Goal: Task Accomplishment & Management: Manage account settings

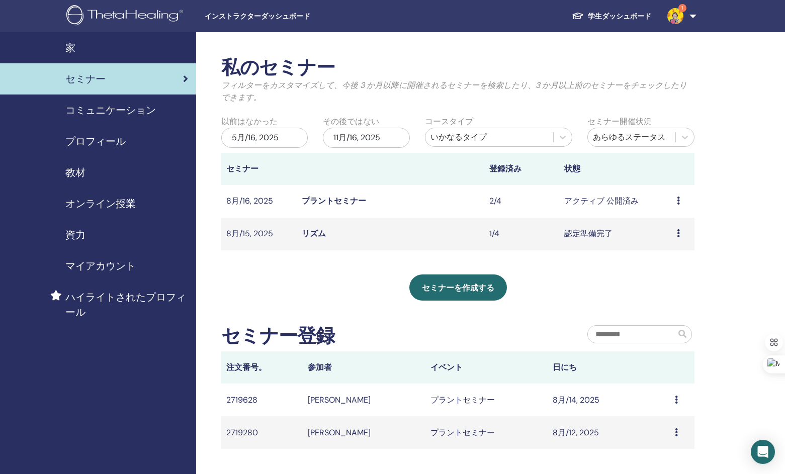
click at [320, 234] on link "リズム" at bounding box center [314, 233] width 24 height 11
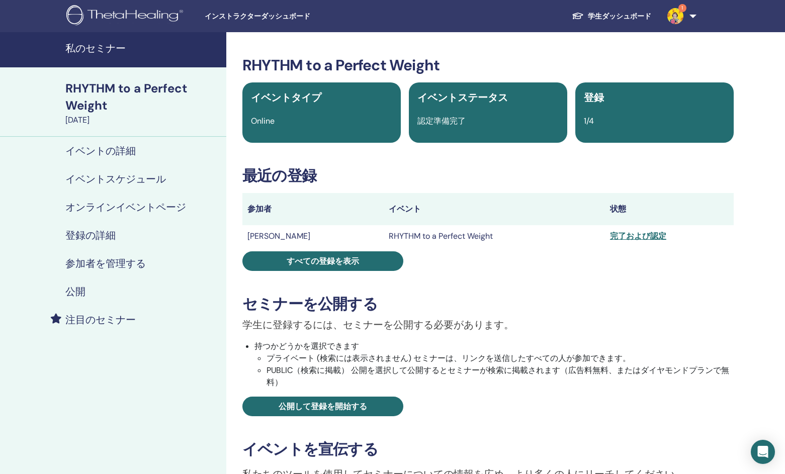
click at [116, 267] on h4 "参加者を管理する" at bounding box center [105, 263] width 80 height 12
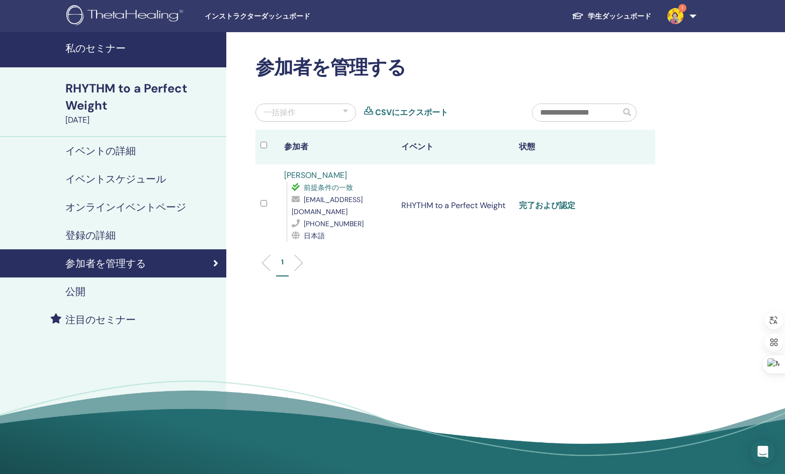
click at [564, 200] on link "完了および認定" at bounding box center [547, 205] width 56 height 11
click at [718, 92] on div "参加者を管理する 一括操作 CSVにエクスポート 参加者 イベント 状態 TETSUYA TOGAWA 前提条件の一致 t2ya@xf7.so-net.ne.…" at bounding box center [487, 256] width 523 height 449
click at [92, 47] on h4 "私のセミナー" at bounding box center [142, 48] width 155 height 12
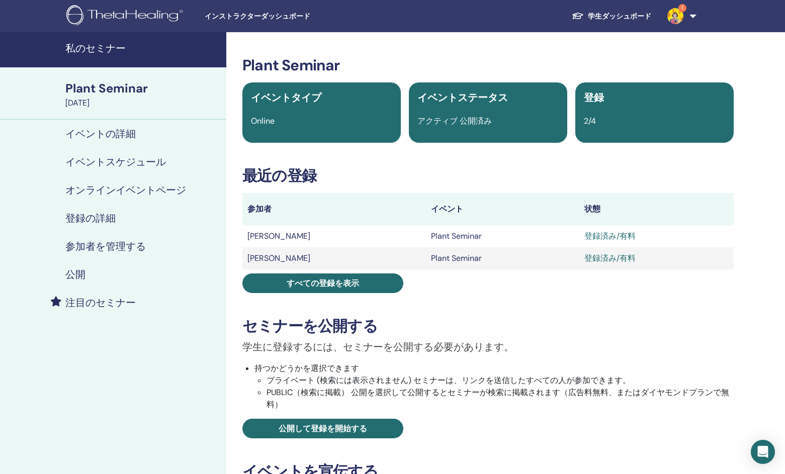
drag, startPoint x: 0, startPoint y: 0, endPoint x: 116, endPoint y: 242, distance: 268.7
click at [116, 242] on h4 "参加者を管理する" at bounding box center [105, 246] width 80 height 12
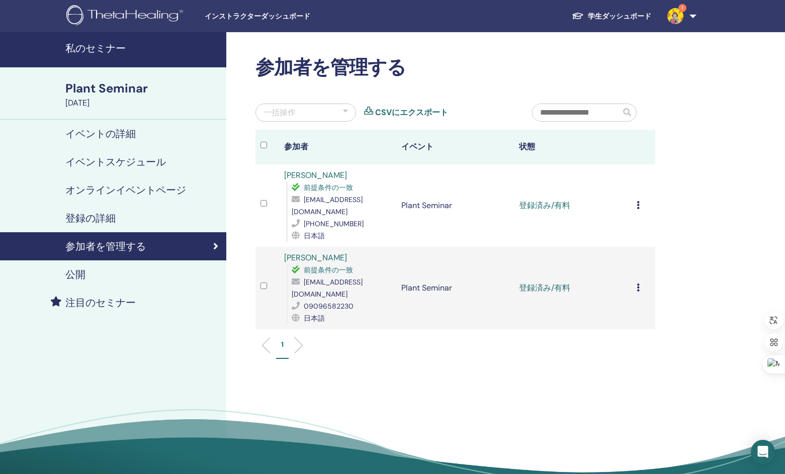
click at [638, 201] on icon at bounding box center [638, 205] width 3 height 8
click at [615, 286] on p "完了して認定する" at bounding box center [645, 285] width 80 height 12
click at [535, 201] on link "完了および認定" at bounding box center [547, 205] width 56 height 11
click at [714, 143] on div "参加者を管理する 一括操作 CSVにエクスポート 参加者 イベント 状態 [PERSON_NAME] 前提条件の一致 [EMAIL_ADDRESS][DOMA…" at bounding box center [487, 271] width 523 height 478
click at [638, 284] on icon at bounding box center [638, 288] width 3 height 8
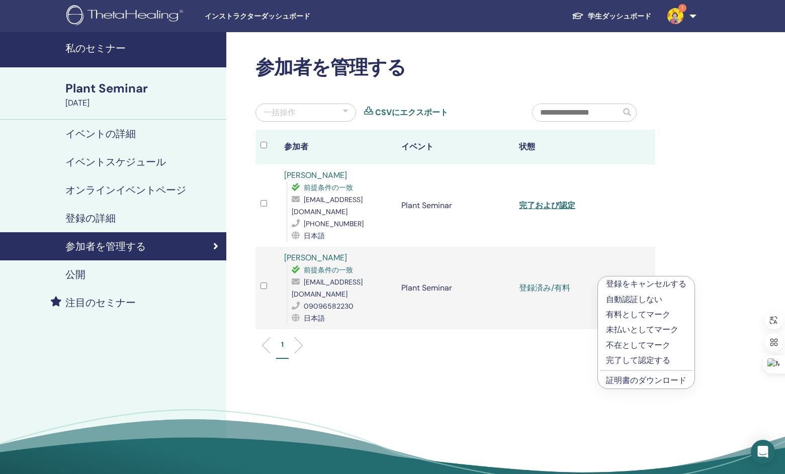
click at [617, 358] on p "完了して認定する" at bounding box center [646, 360] width 80 height 12
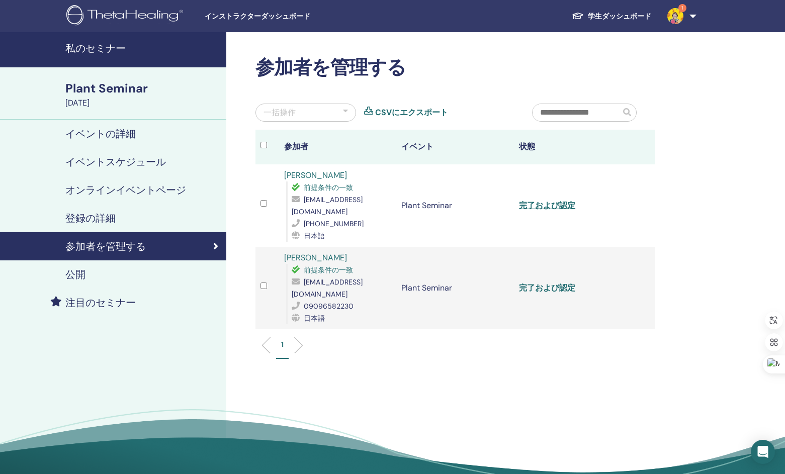
click at [552, 283] on link "完了および認定" at bounding box center [547, 288] width 56 height 11
click at [723, 154] on div "参加者を管理する 一括操作 CSVにエクスポート 参加者 イベント 状態 TETSUYA TOGAWA 前提条件の一致 t2ya@xf7.so-net.ne.…" at bounding box center [487, 271] width 523 height 478
click at [96, 45] on h4 "私のセミナー" at bounding box center [142, 48] width 155 height 12
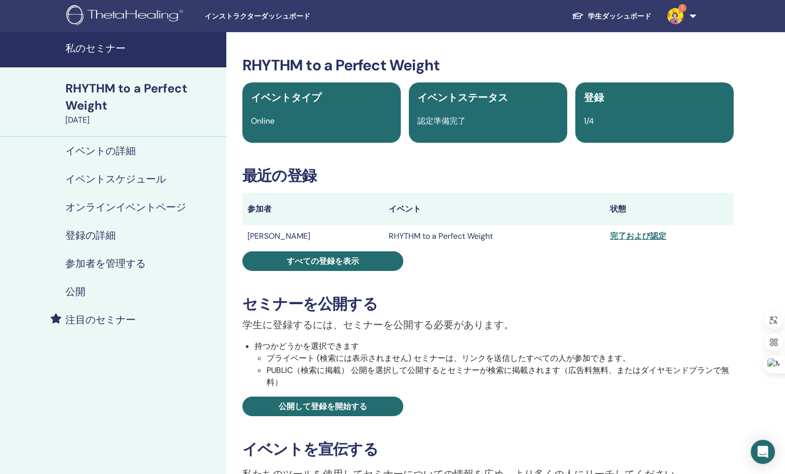
click at [135, 264] on h4 "参加者を管理する" at bounding box center [105, 263] width 80 height 12
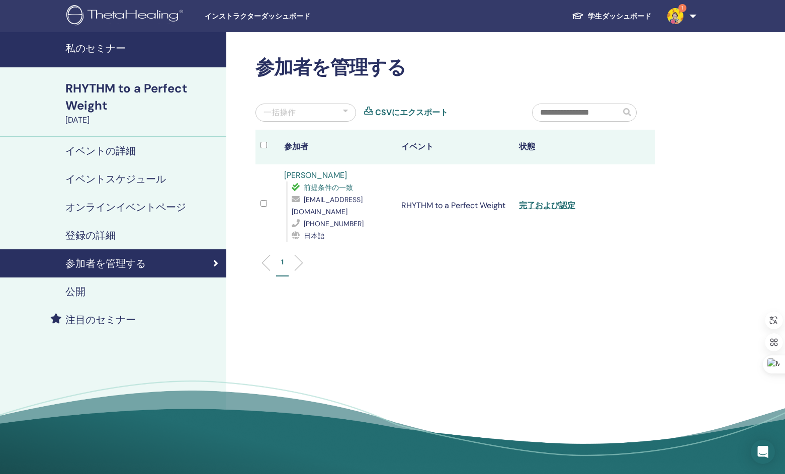
click at [334, 178] on link "[PERSON_NAME]" at bounding box center [315, 175] width 63 height 11
